Goal: Task Accomplishment & Management: Complete application form

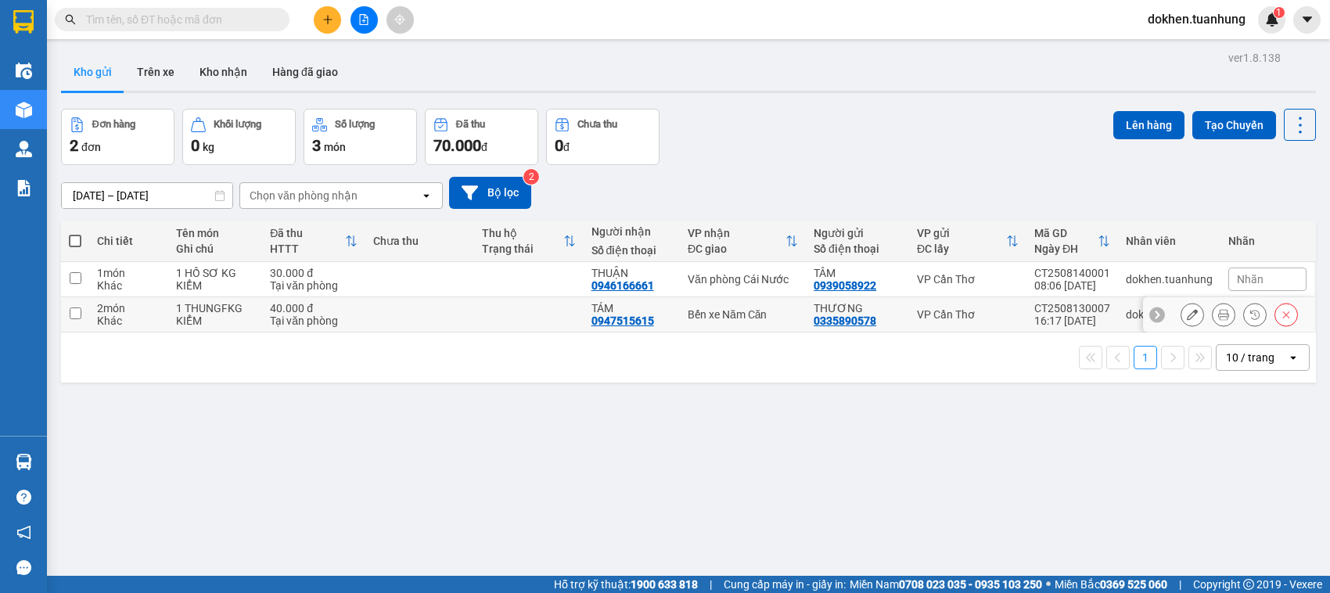
click at [76, 313] on input "checkbox" at bounding box center [76, 314] width 12 height 12
checkbox input "true"
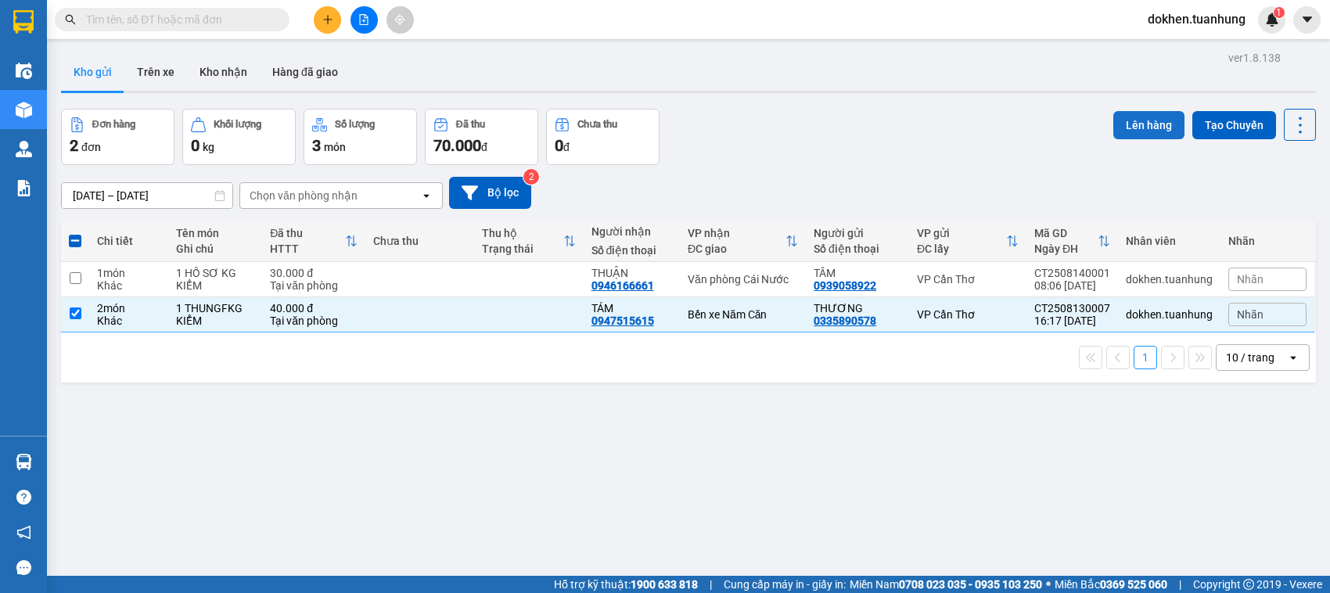
click at [1133, 124] on button "Lên hàng" at bounding box center [1148, 125] width 71 height 28
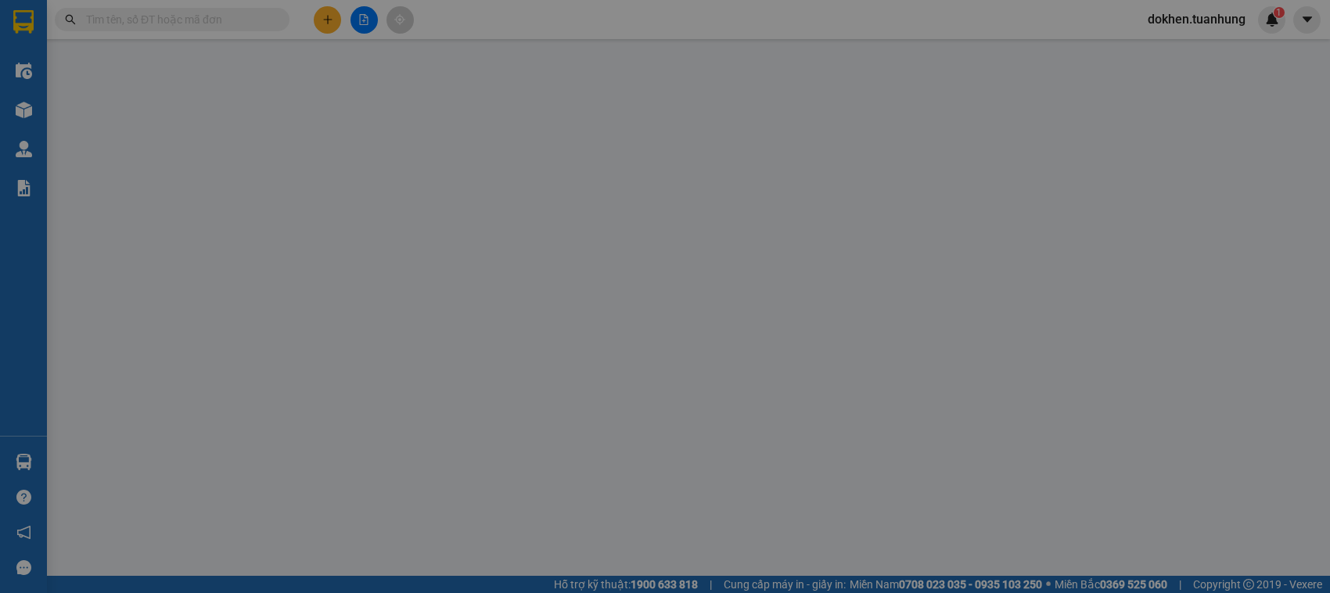
click at [1133, 124] on div "Số ĐT Người gửi" at bounding box center [1094, 125] width 88 height 34
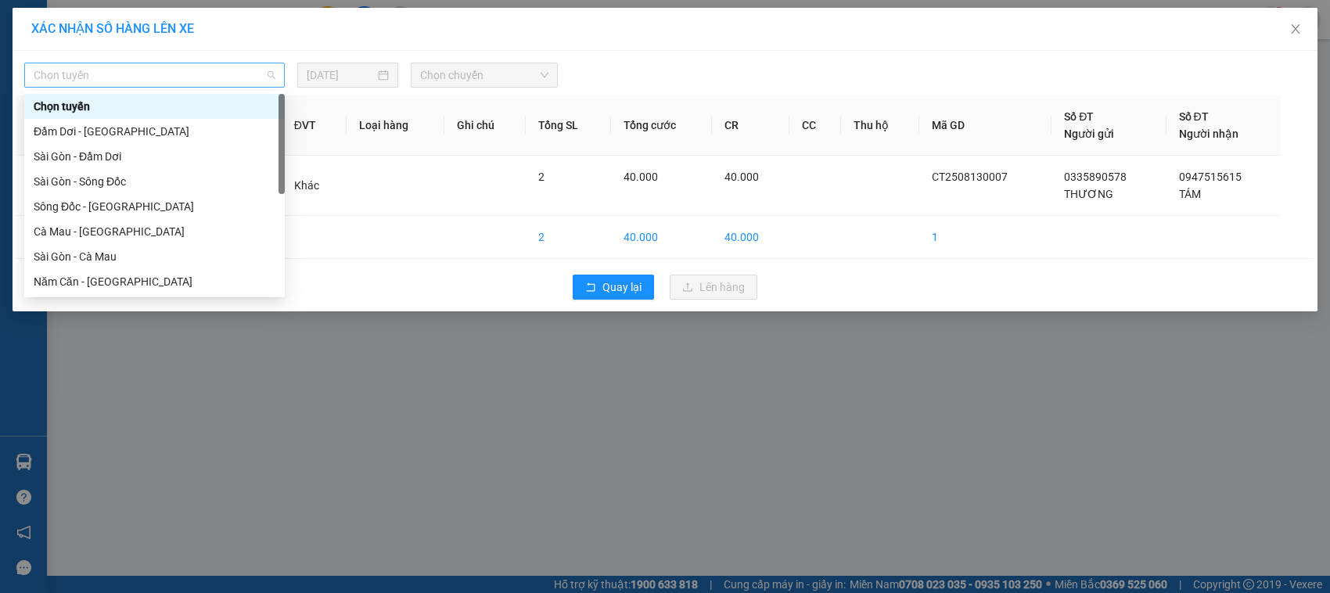
click at [266, 73] on span "Chọn tuyến" at bounding box center [155, 74] width 242 height 23
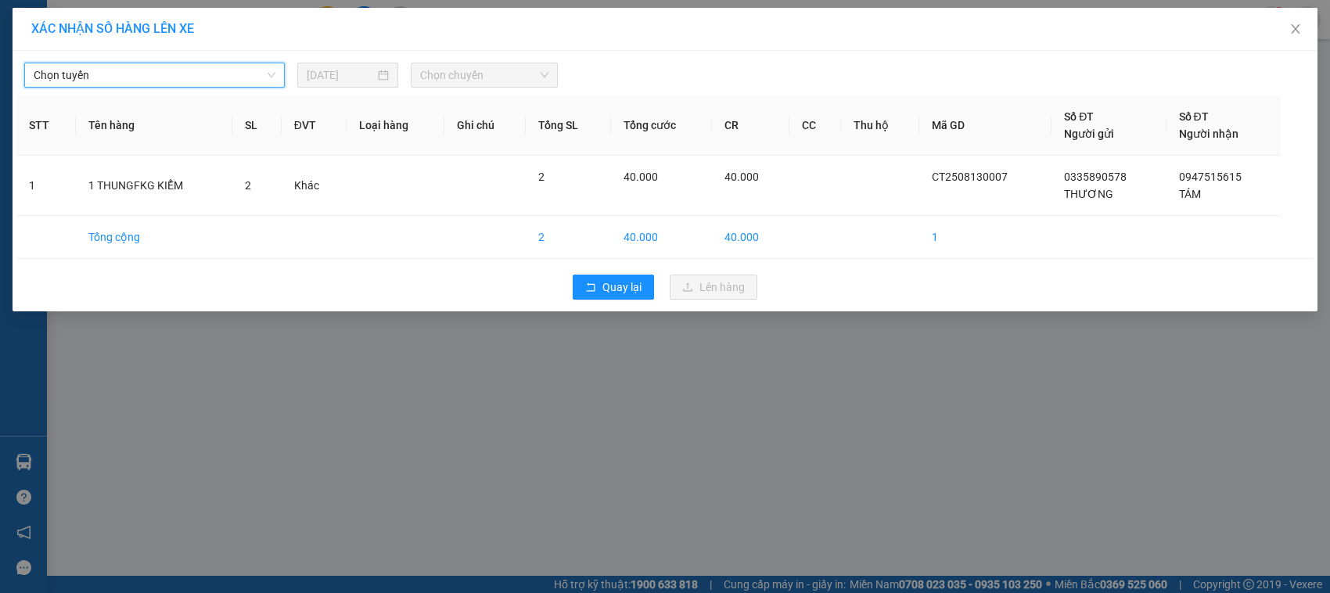
click at [266, 73] on span "Chọn tuyến" at bounding box center [155, 74] width 242 height 23
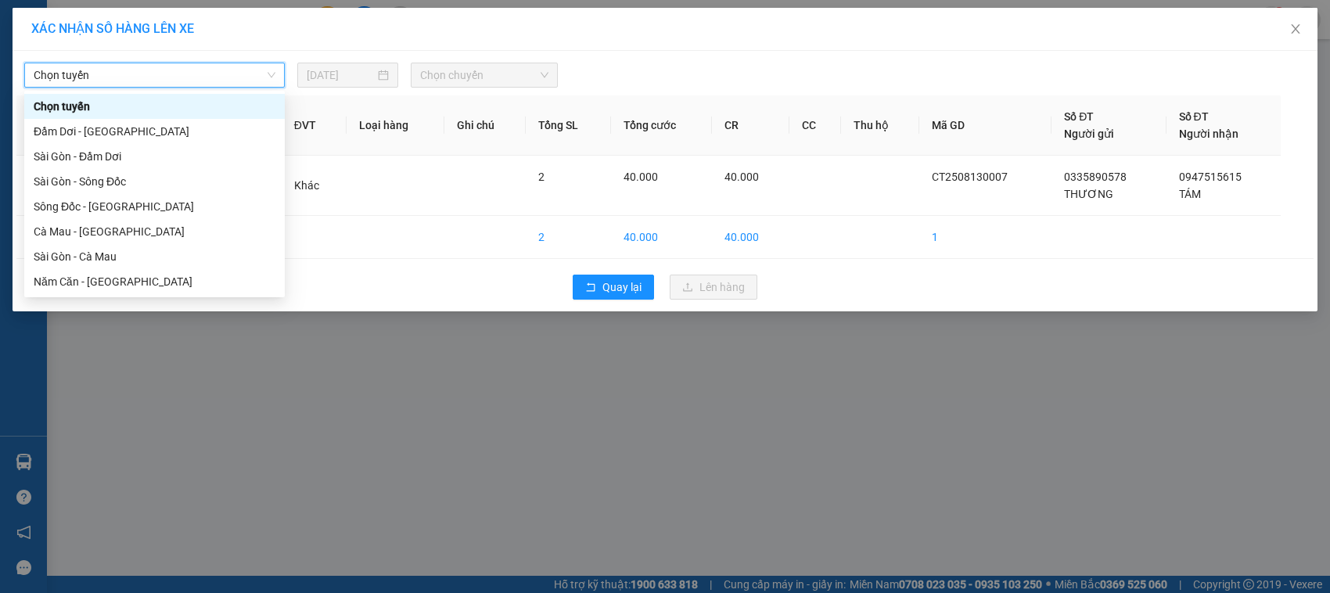
click at [270, 69] on span "Chọn tuyến" at bounding box center [155, 74] width 242 height 23
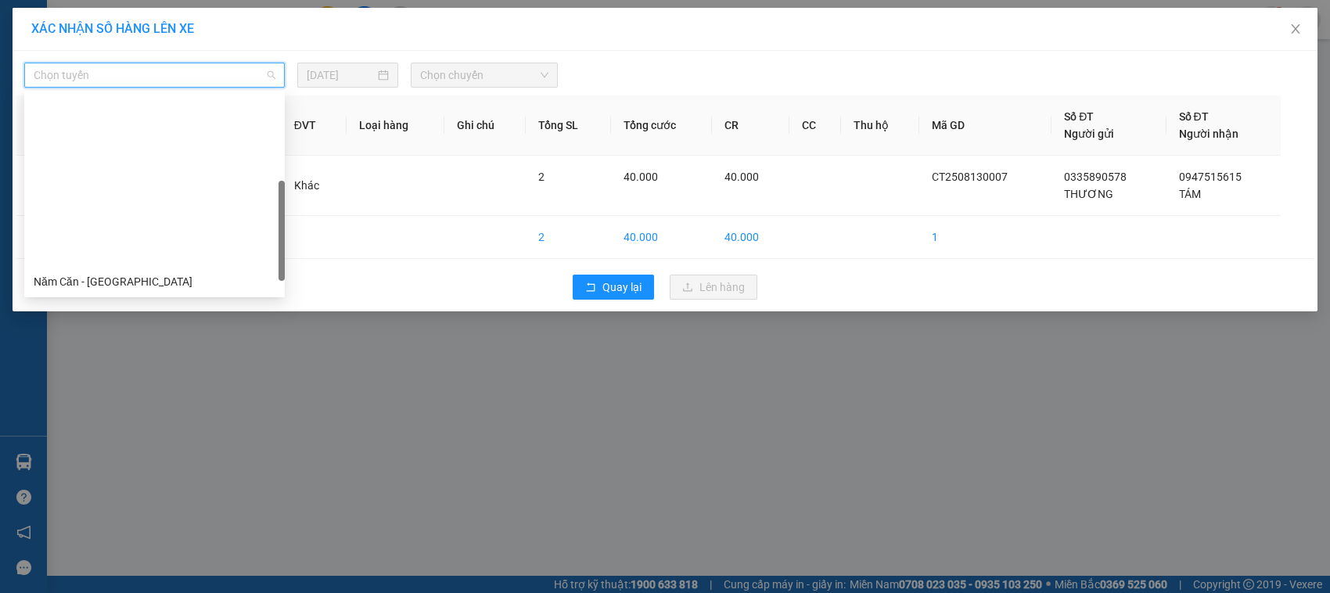
scroll to position [196, 0]
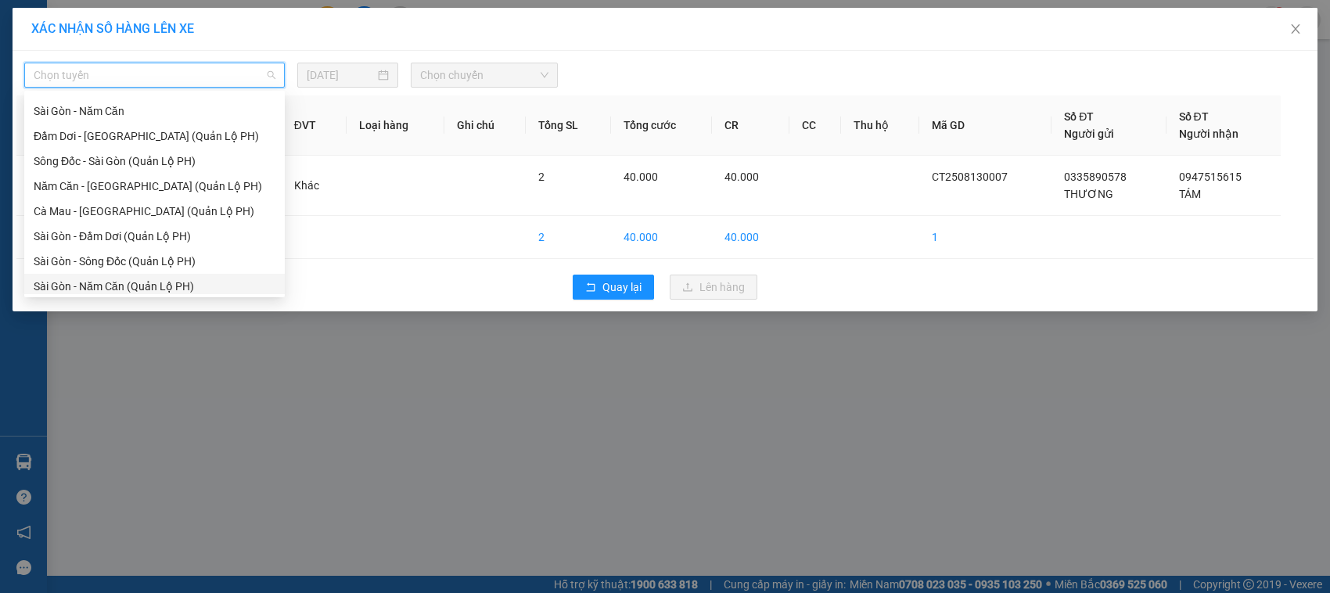
click at [135, 282] on div "Sài Gòn - Năm Căn (Quản Lộ PH)" at bounding box center [155, 286] width 242 height 17
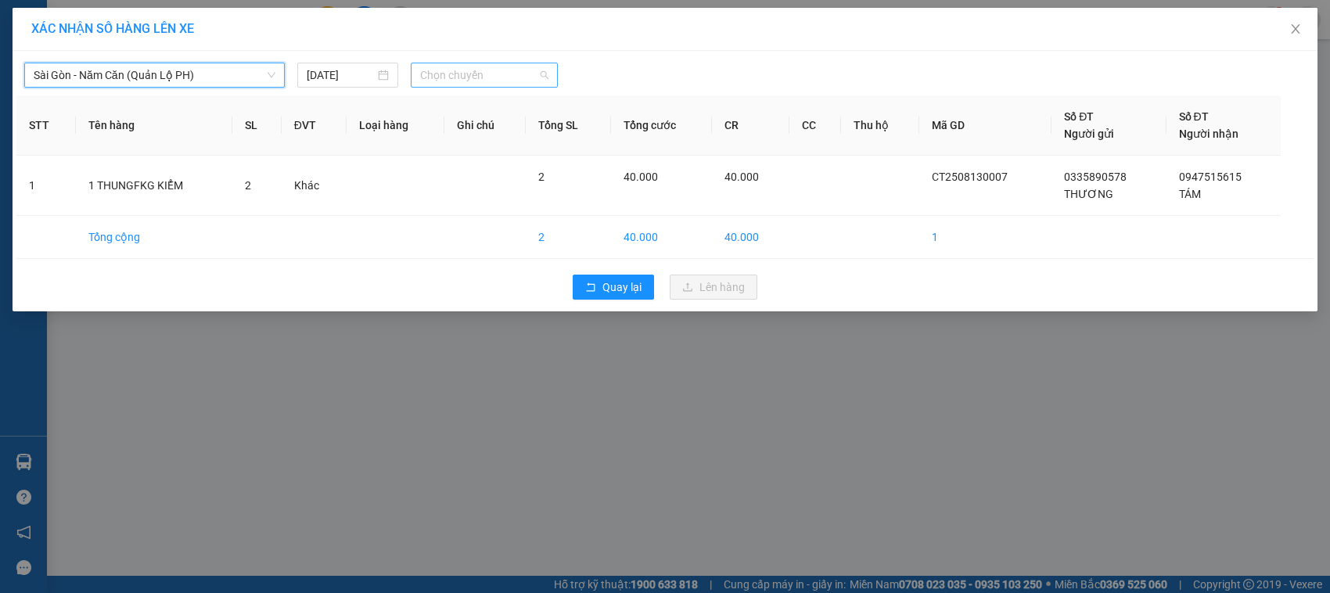
click at [544, 77] on span "Chọn chuyến" at bounding box center [484, 74] width 128 height 23
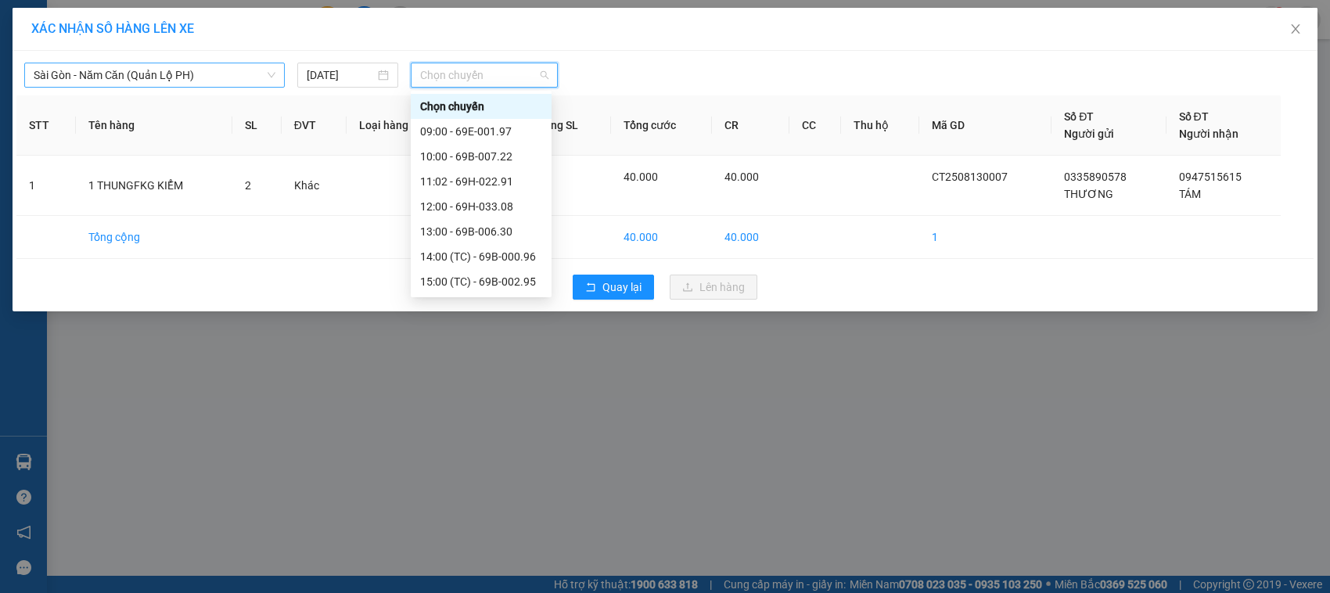
click at [266, 71] on span "Sài Gòn - Năm Căn (Quản Lộ PH)" at bounding box center [155, 74] width 242 height 23
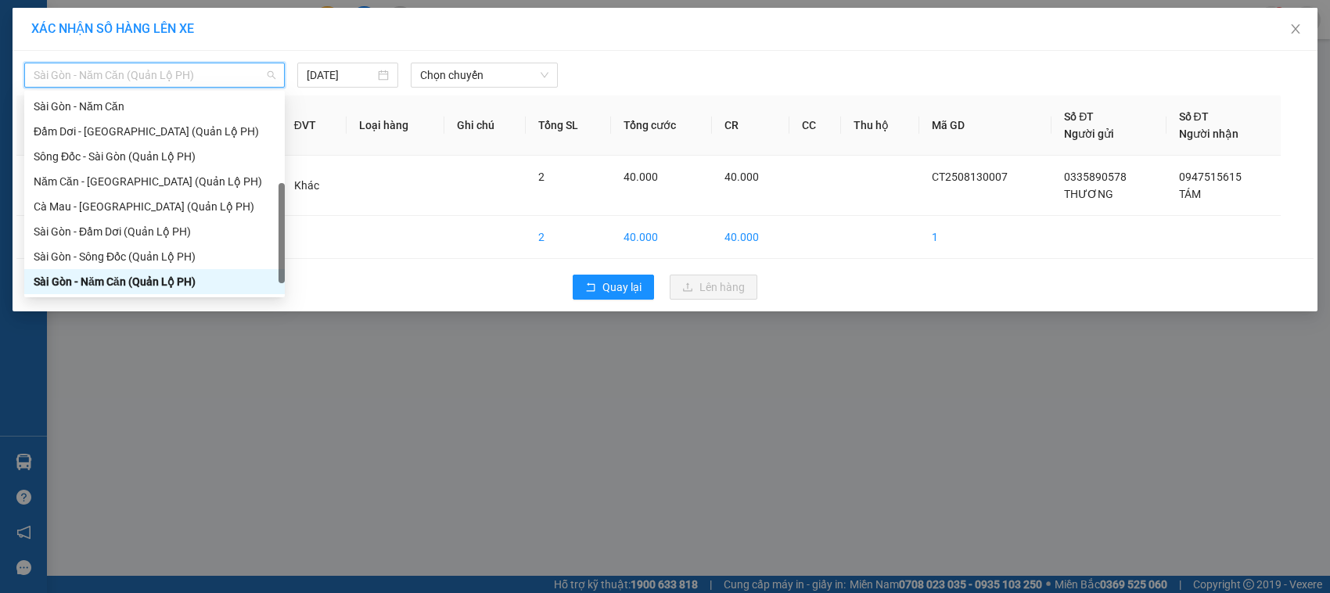
click at [266, 71] on span "Sài Gòn - Năm Căn (Quản Lộ PH)" at bounding box center [155, 74] width 242 height 23
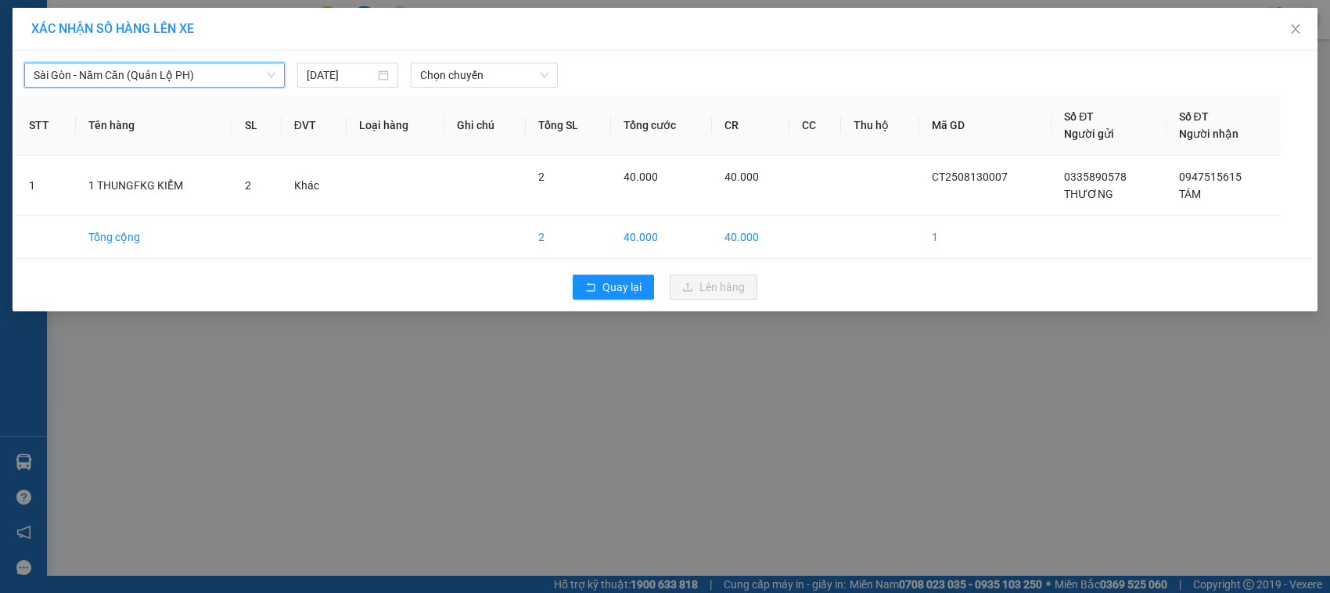
click at [266, 71] on span "Sài Gòn - Năm Căn (Quản Lộ PH)" at bounding box center [155, 74] width 242 height 23
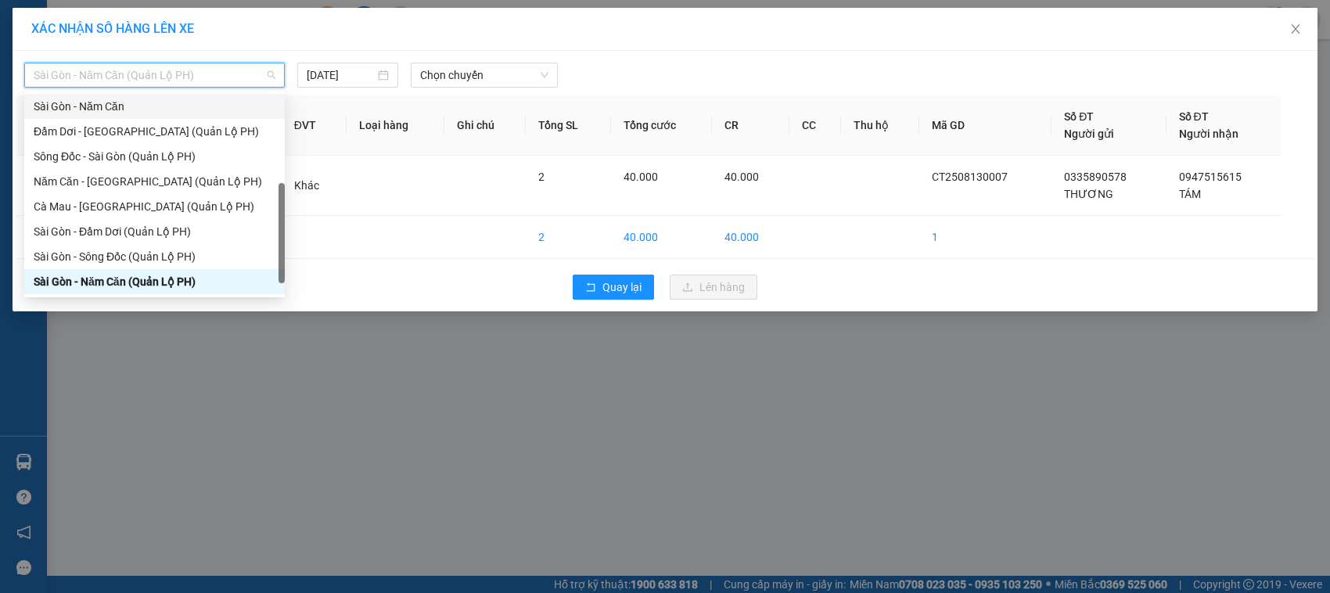
click at [178, 104] on div "Sài Gòn - Năm Căn" at bounding box center [155, 106] width 242 height 17
click at [178, 104] on th "Tên hàng" at bounding box center [154, 125] width 157 height 60
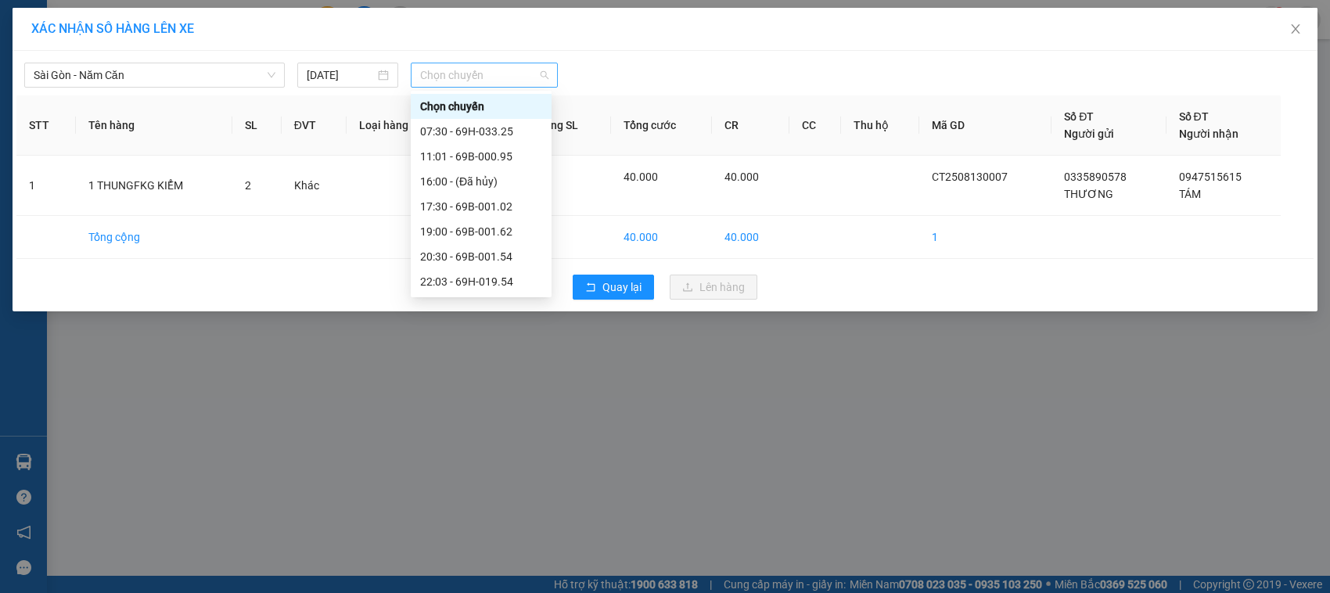
click at [546, 70] on span "Chọn chuyến" at bounding box center [484, 74] width 128 height 23
click at [380, 84] on div "14/08/2025" at bounding box center [347, 75] width 101 height 25
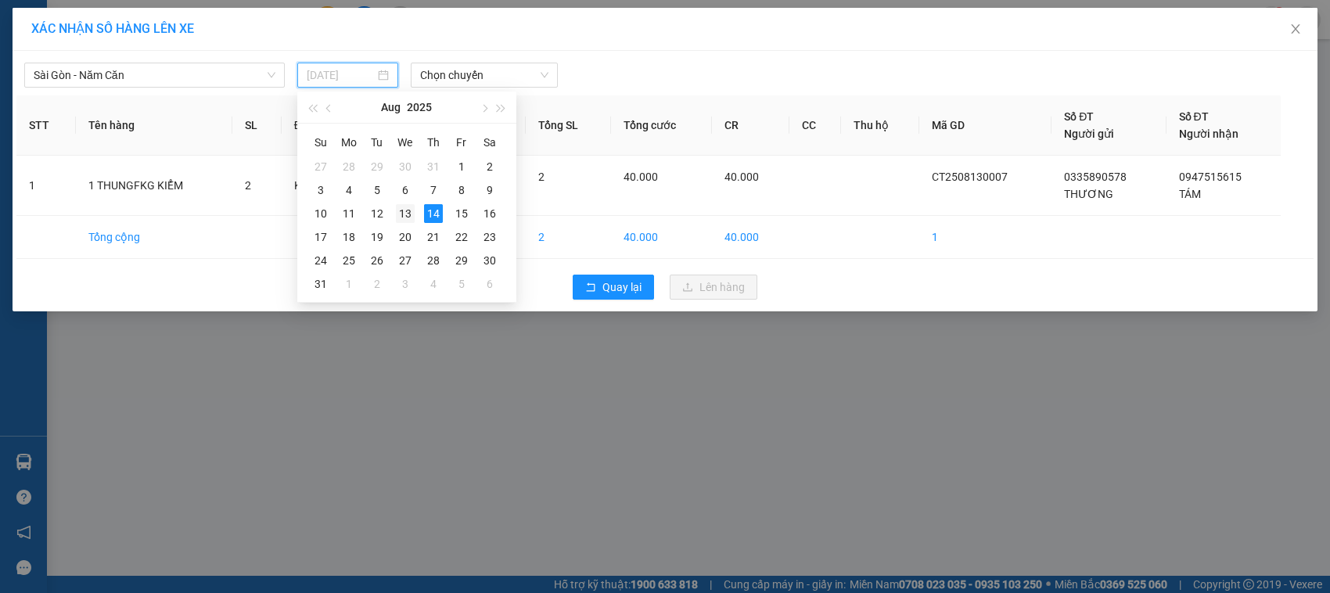
click at [408, 209] on div "13" at bounding box center [405, 213] width 19 height 19
type input "13/08/2025"
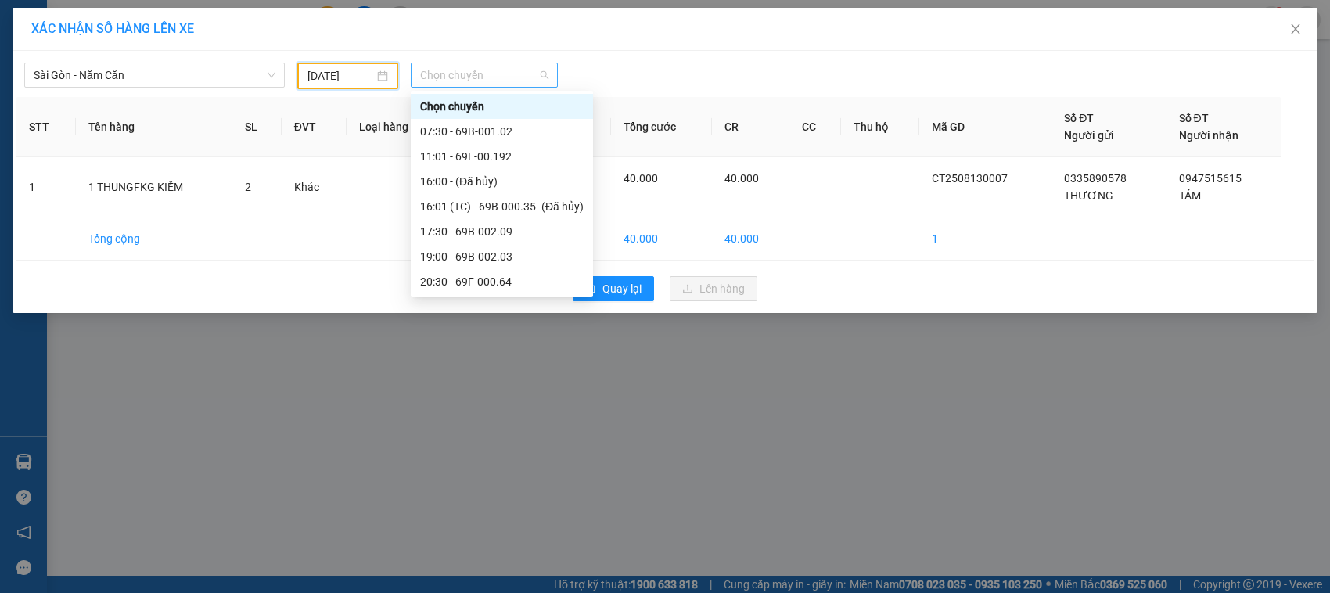
click at [545, 76] on span "Chọn chuyến" at bounding box center [484, 74] width 128 height 23
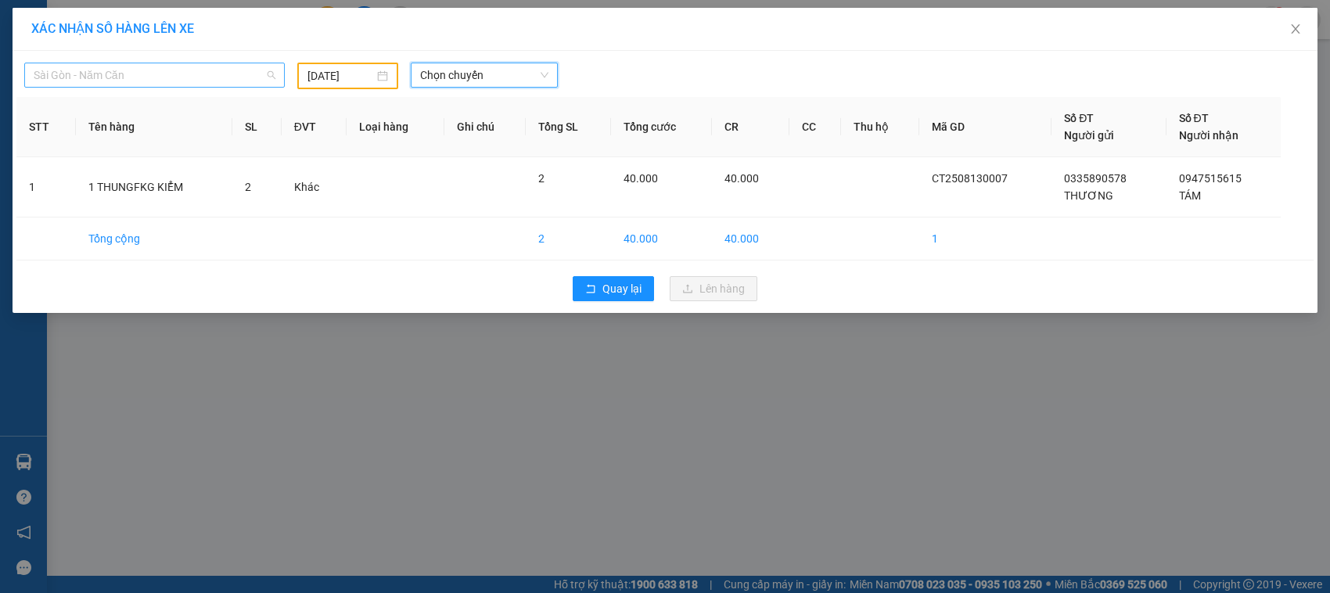
click at [272, 77] on span "Sài Gòn - Năm Căn" at bounding box center [155, 74] width 242 height 23
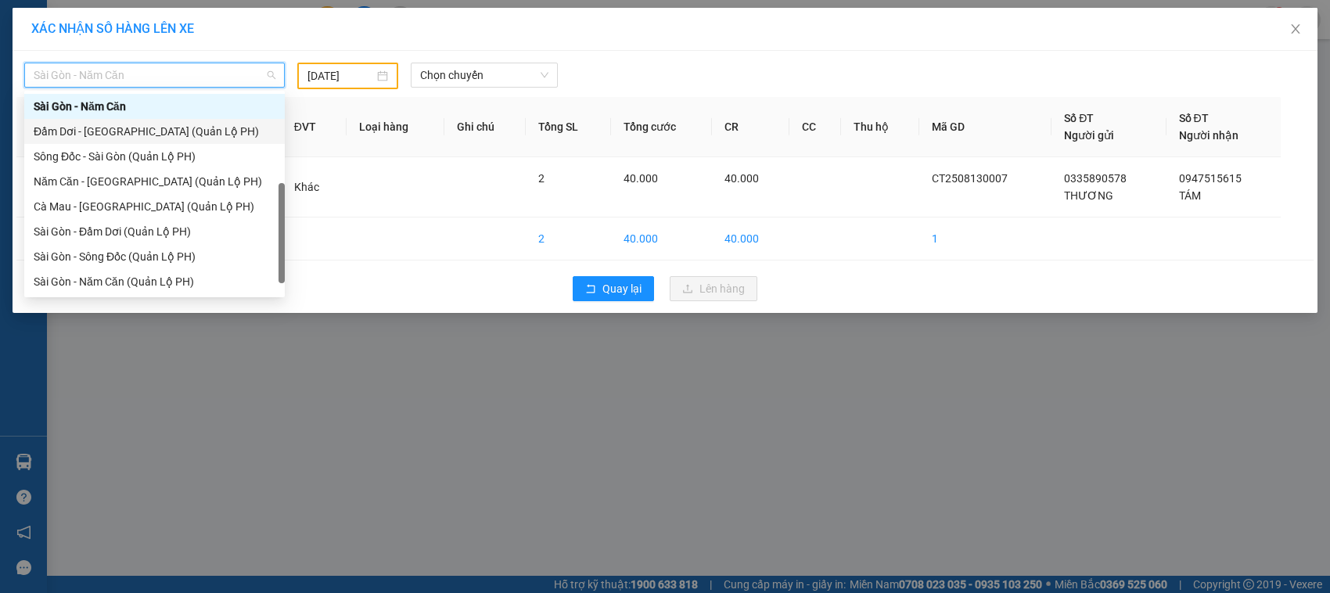
scroll to position [225, 0]
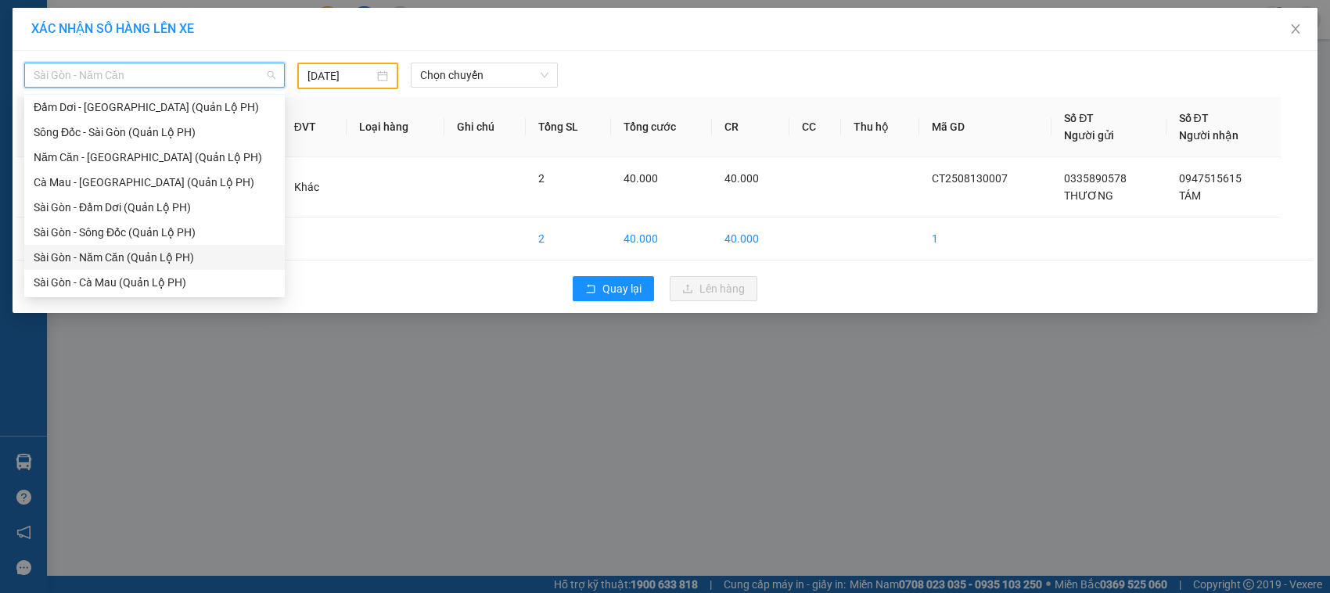
click at [131, 254] on div "Sài Gòn - Năm Căn (Quản Lộ PH)" at bounding box center [155, 257] width 242 height 17
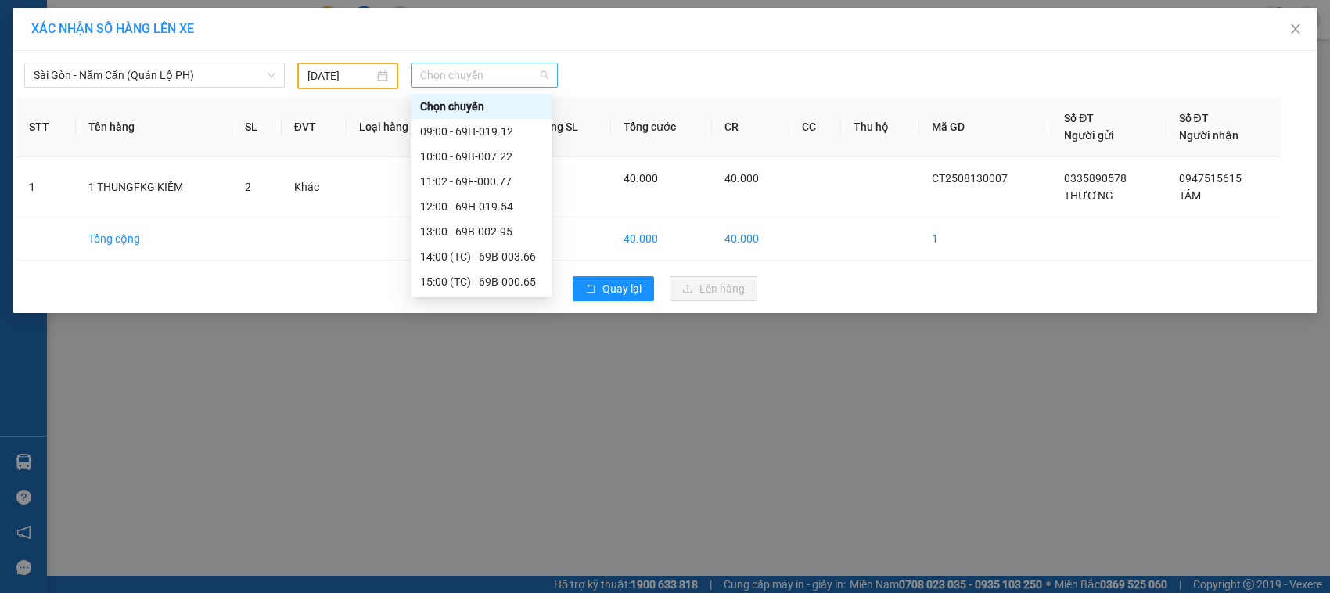
click at [541, 69] on span "Chọn chuyến" at bounding box center [484, 74] width 128 height 23
click at [513, 254] on div "14:00 (TC) - 69B-003.66" at bounding box center [481, 256] width 122 height 17
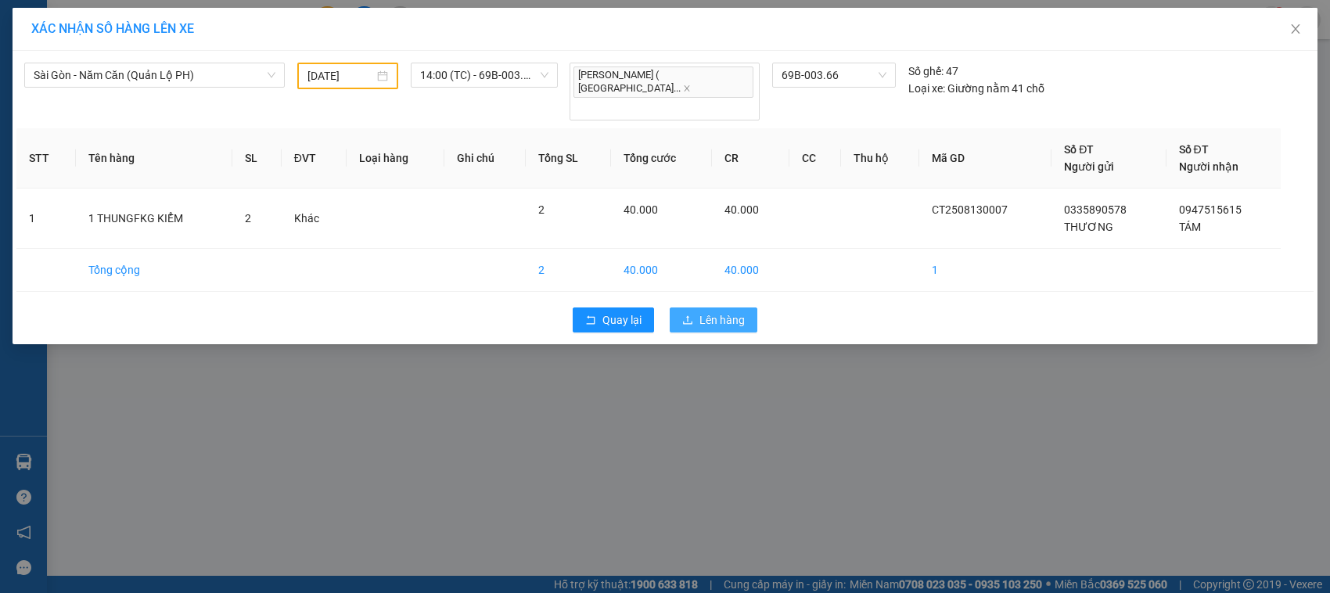
click at [714, 311] on span "Lên hàng" at bounding box center [722, 319] width 45 height 17
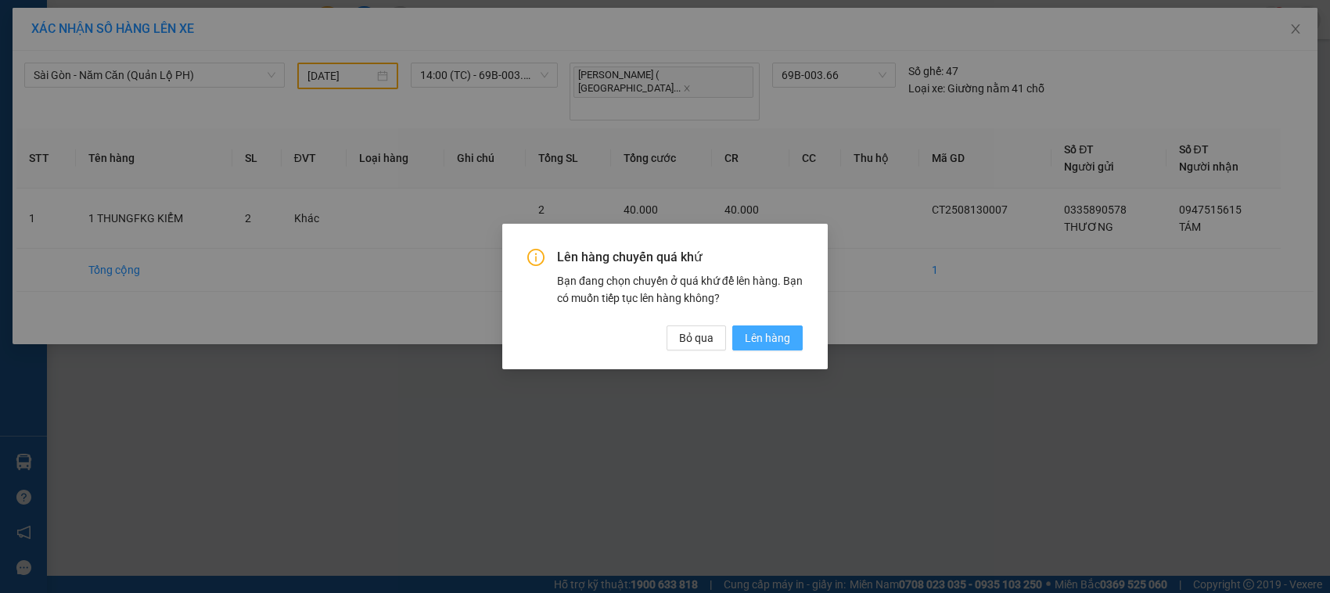
click at [768, 334] on span "Lên hàng" at bounding box center [767, 337] width 45 height 17
click at [768, 334] on div "Lên hàng chuyến quá khứ Bạn đang chọn chuyến ở quá khứ để lên hàng. Bạn có muốn…" at bounding box center [665, 296] width 1330 height 593
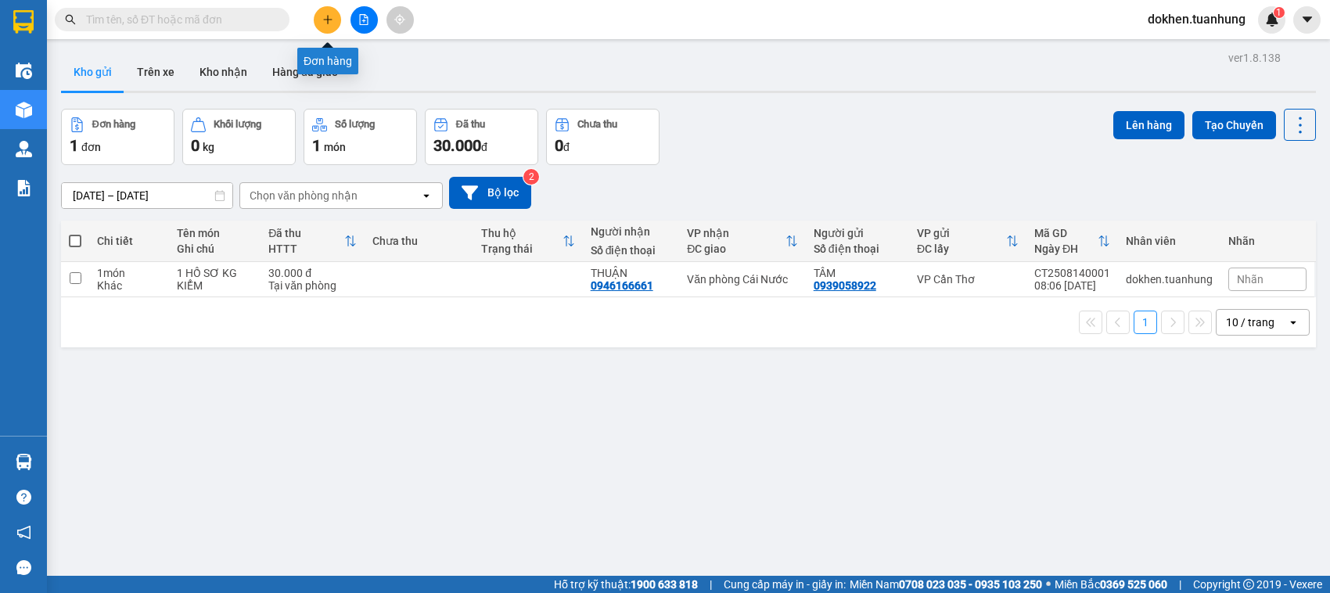
click at [326, 21] on icon "plus" at bounding box center [327, 19] width 11 height 11
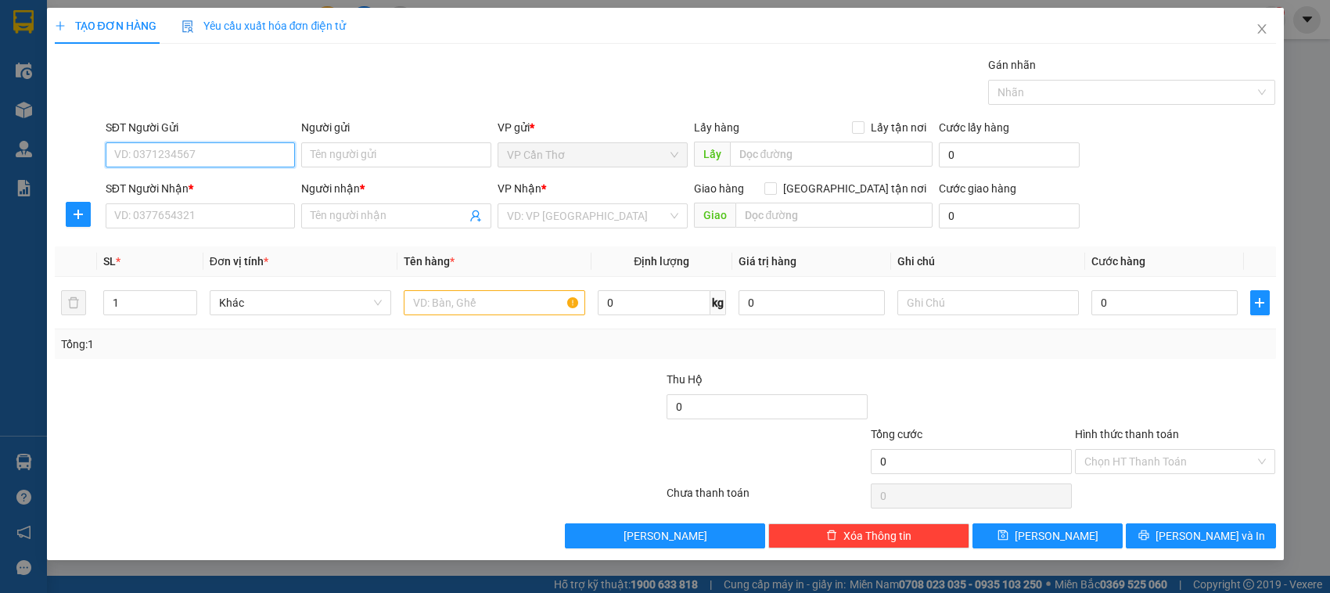
click at [209, 160] on input "SĐT Người Gửi" at bounding box center [201, 154] width 190 height 25
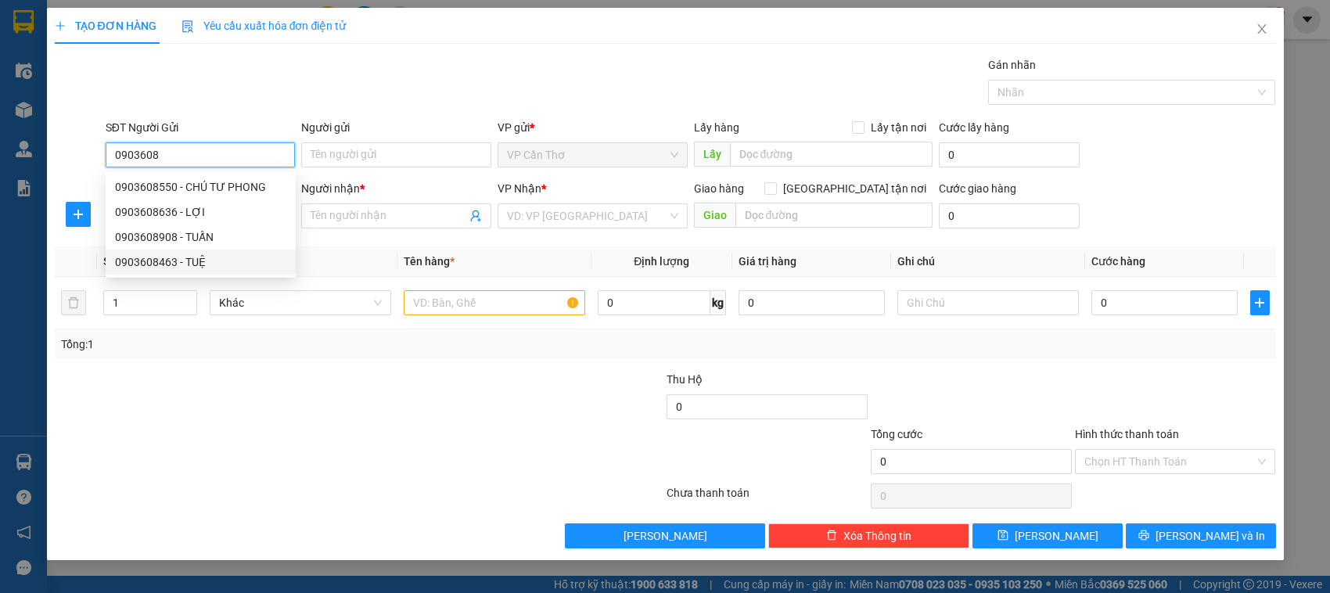
click at [196, 264] on div "0903608463 - TUỆ" at bounding box center [200, 262] width 171 height 17
type input "0903608463"
type input "TUỆ"
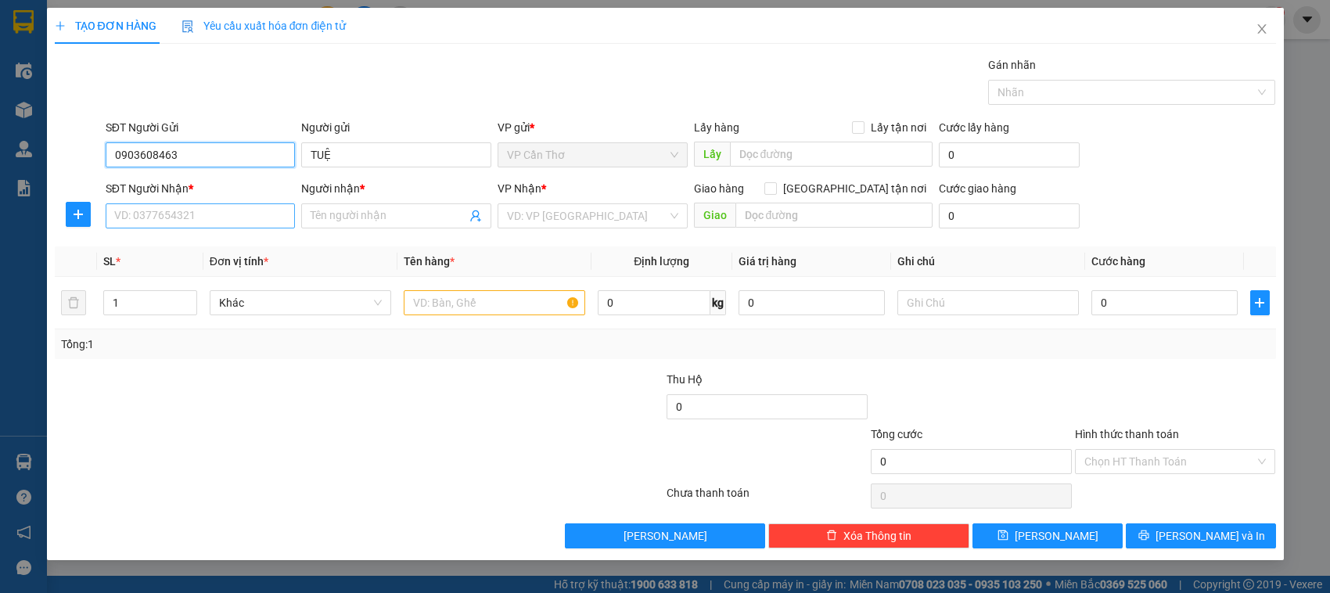
type input "0903608463"
click at [205, 211] on input "SĐT Người Nhận *" at bounding box center [201, 215] width 190 height 25
type input "0913765494"
click at [214, 251] on div "0913765494 - HIỀN" at bounding box center [200, 247] width 171 height 17
type input "HIỀN"
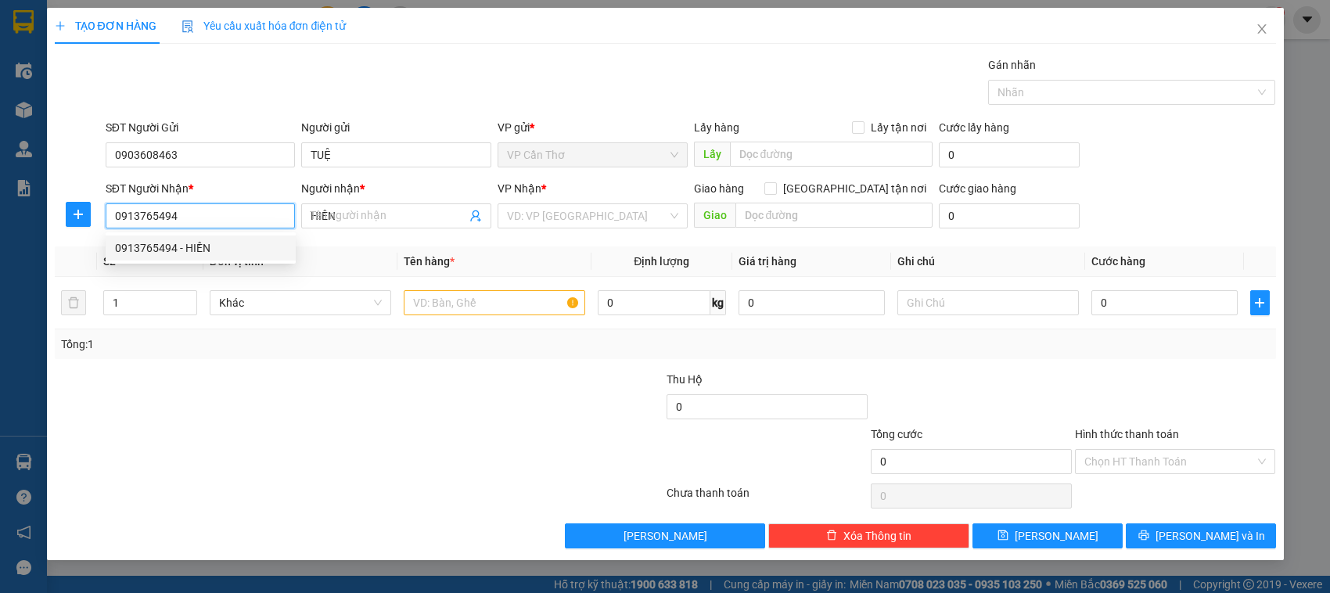
click at [214, 251] on div "0913765494 - HIỀN" at bounding box center [200, 247] width 171 height 17
type input "0913765494"
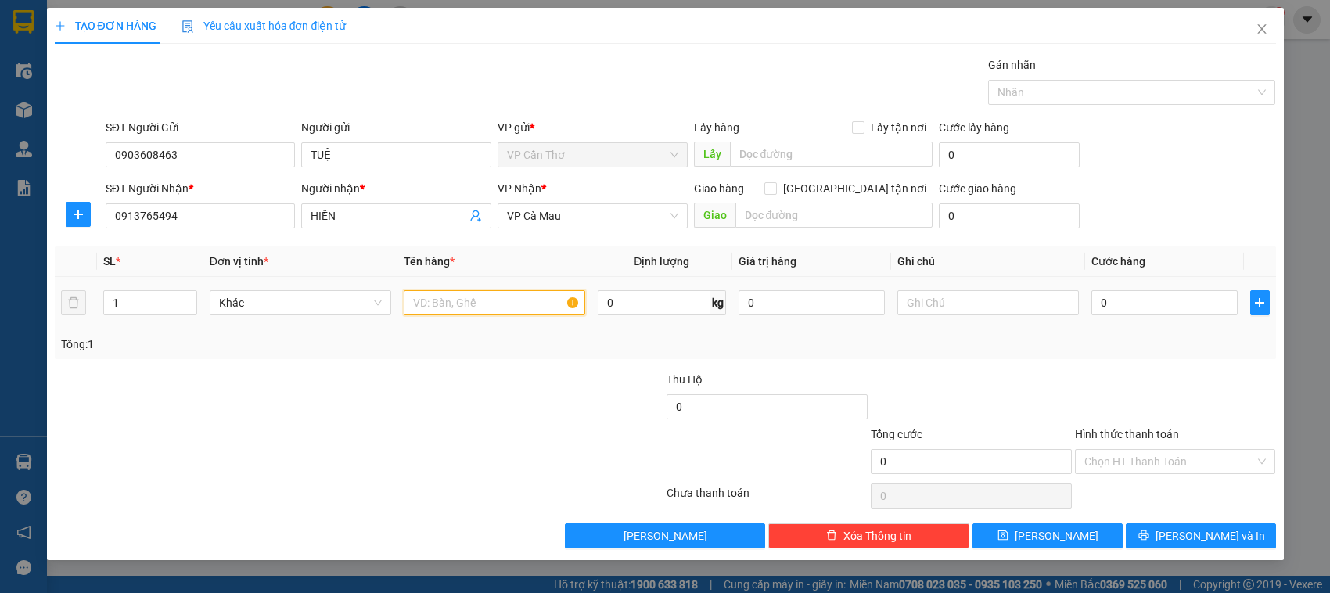
click at [435, 305] on input "text" at bounding box center [495, 302] width 182 height 25
type input "1 THÙNG KG KIỂM"
click at [1104, 307] on input "0" at bounding box center [1165, 302] width 146 height 25
type input "4"
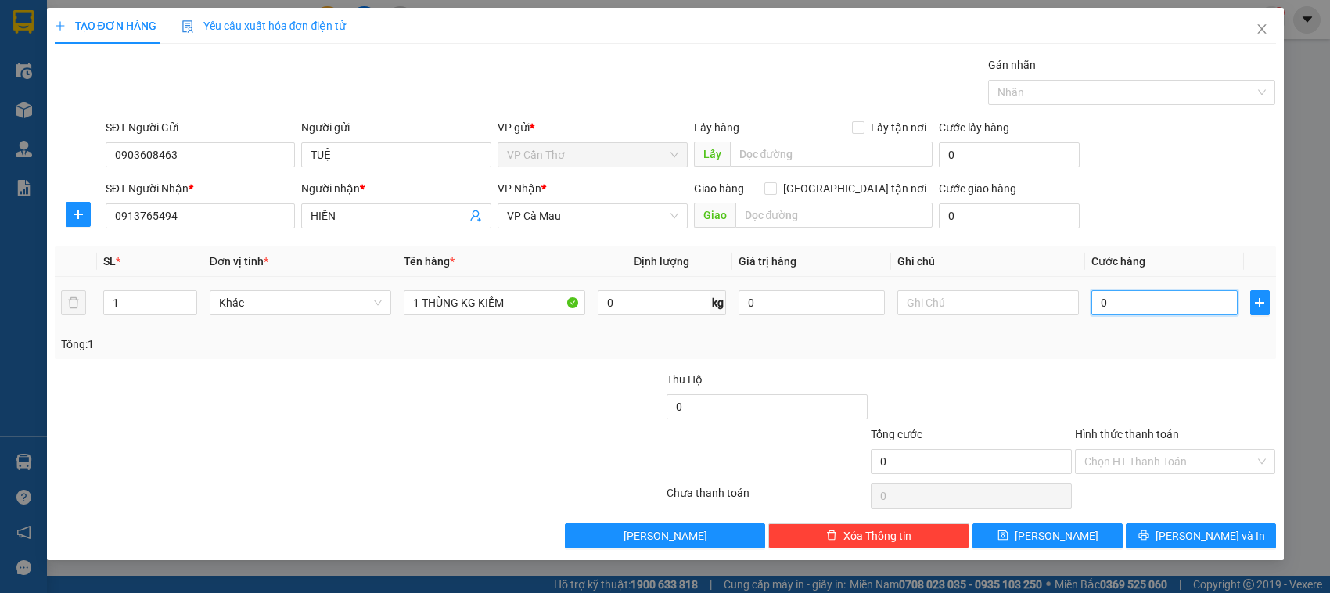
type input "4"
type input "40"
type input "400"
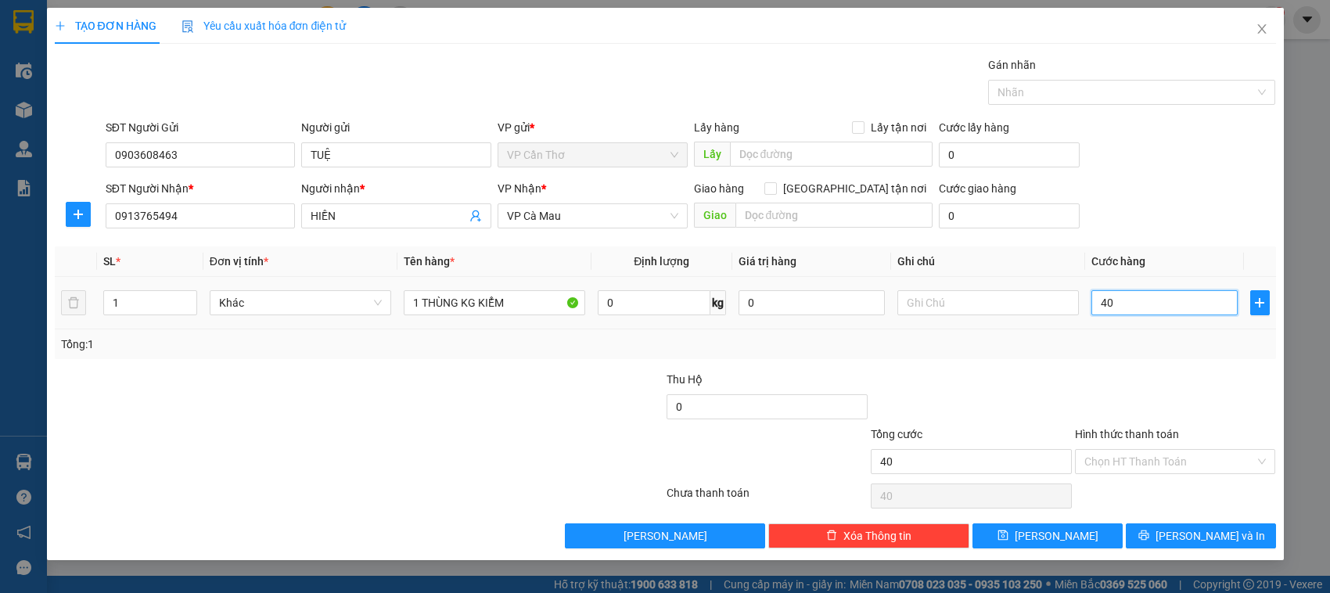
type input "400"
type input "4.000"
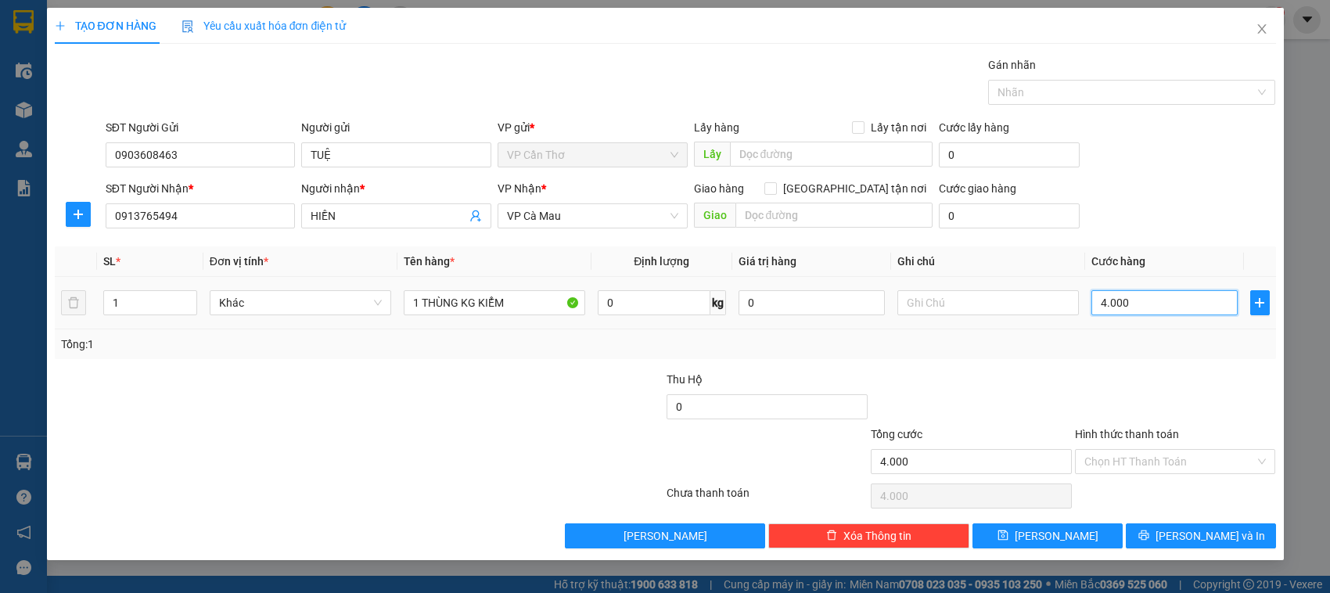
type input "40.000"
click at [1131, 460] on input "Hình thức thanh toán" at bounding box center [1170, 461] width 171 height 23
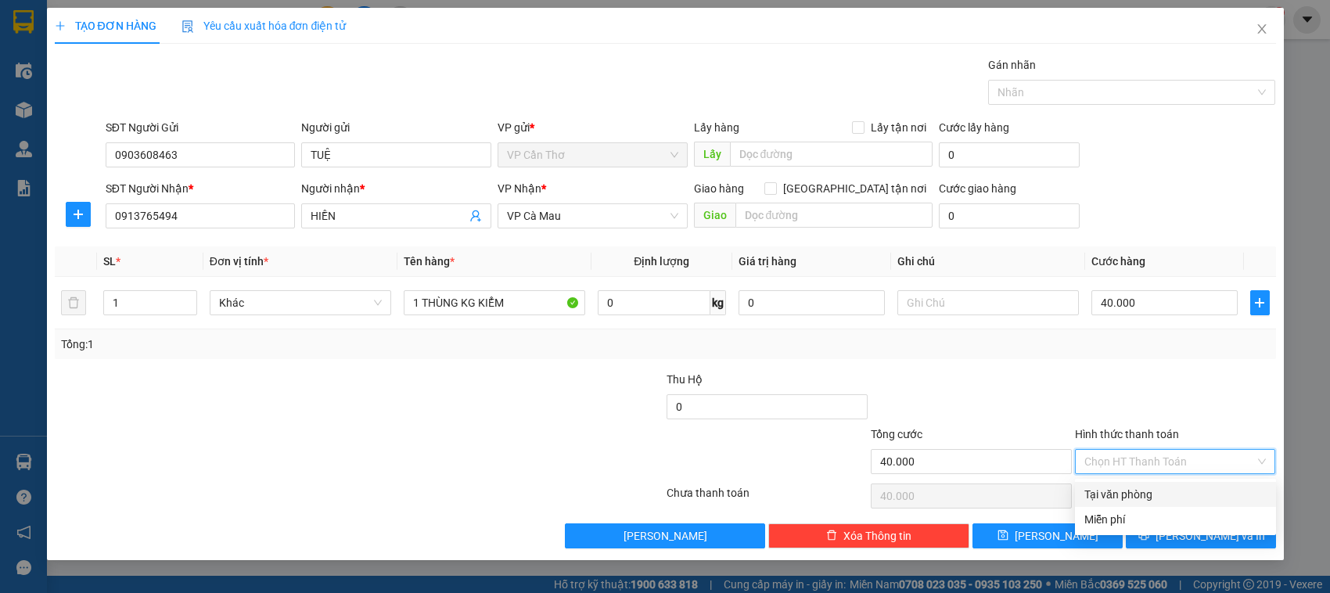
click at [1133, 491] on div "Tại văn phòng" at bounding box center [1176, 494] width 182 height 17
type input "0"
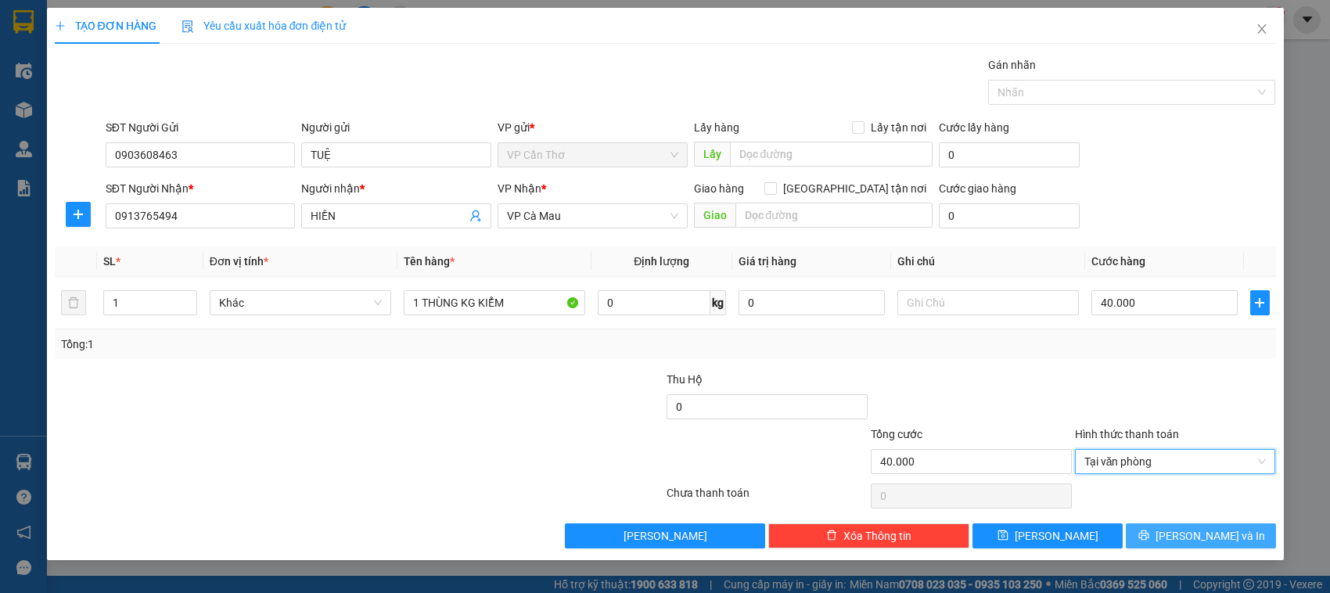
click at [1159, 534] on button "[PERSON_NAME] và In" at bounding box center [1201, 535] width 150 height 25
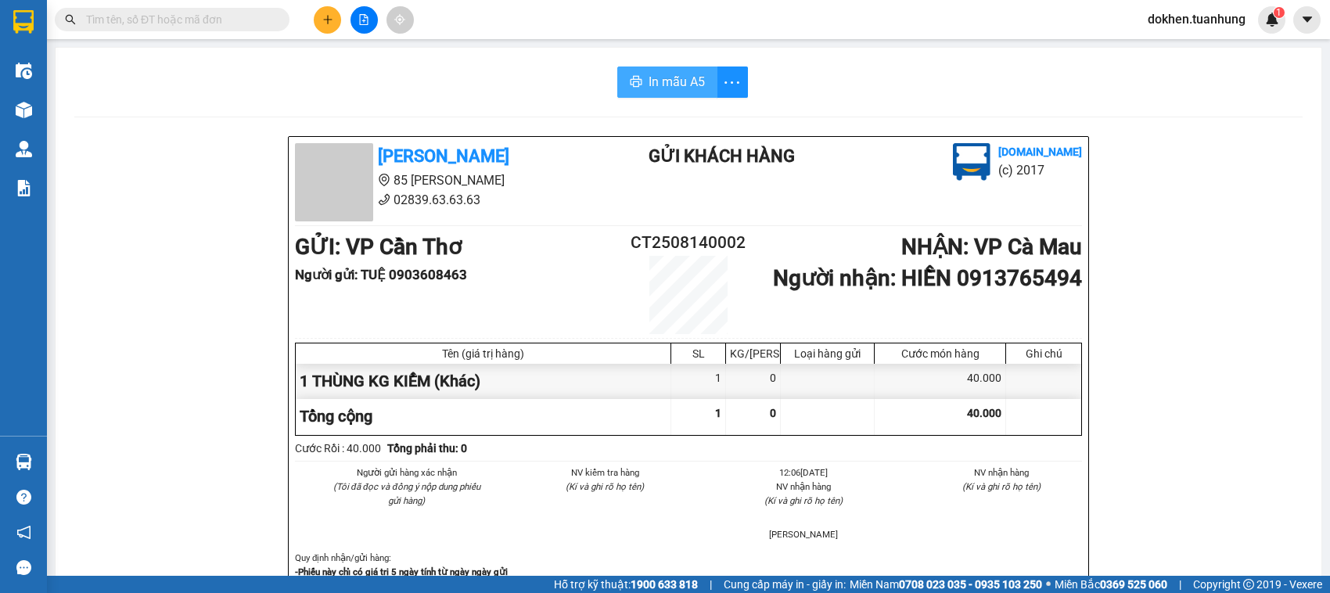
click at [663, 82] on span "In mẫu A5" at bounding box center [677, 82] width 56 height 20
